Goal: Find specific page/section: Find specific page/section

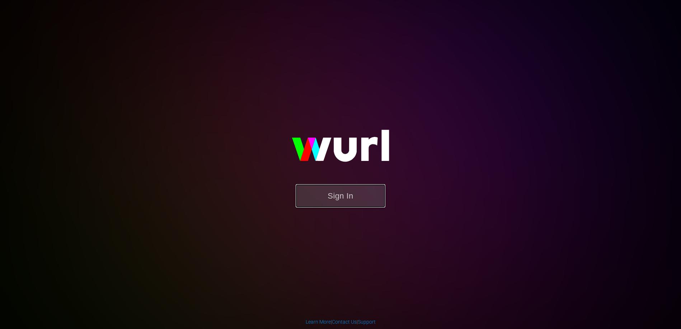
click at [348, 191] on button "Sign In" at bounding box center [341, 195] width 90 height 23
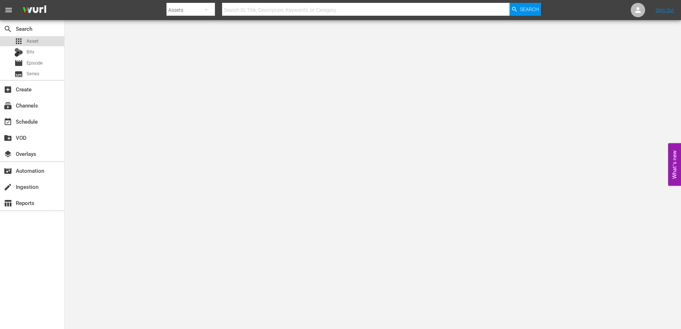
click at [34, 38] on span "Asset" at bounding box center [33, 41] width 12 height 7
